Goal: Go to known website: Access a specific website the user already knows

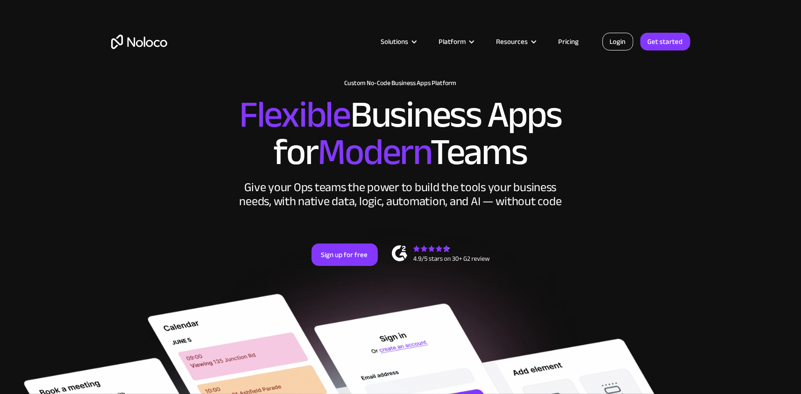
click at [610, 36] on link "Login" at bounding box center [617, 42] width 31 height 18
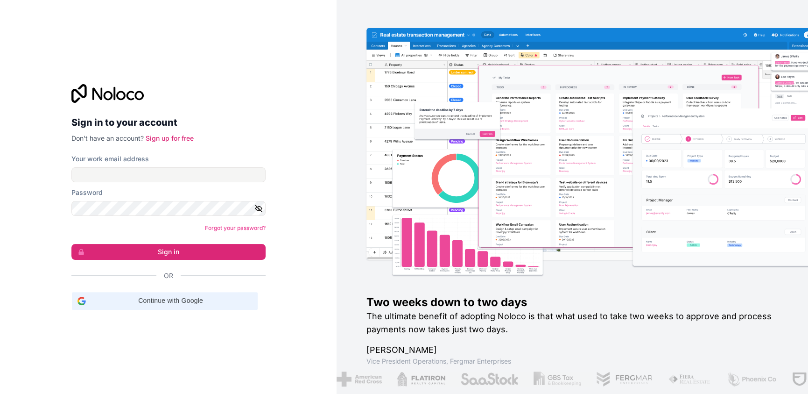
click at [190, 299] on span "Continue with Google" at bounding box center [171, 301] width 162 height 10
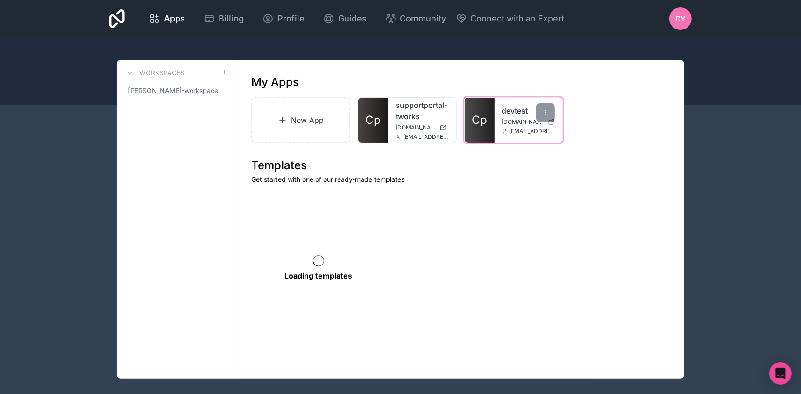
click at [489, 125] on link "Cp" at bounding box center [480, 120] width 30 height 45
